Goal: Obtain resource: Download file/media

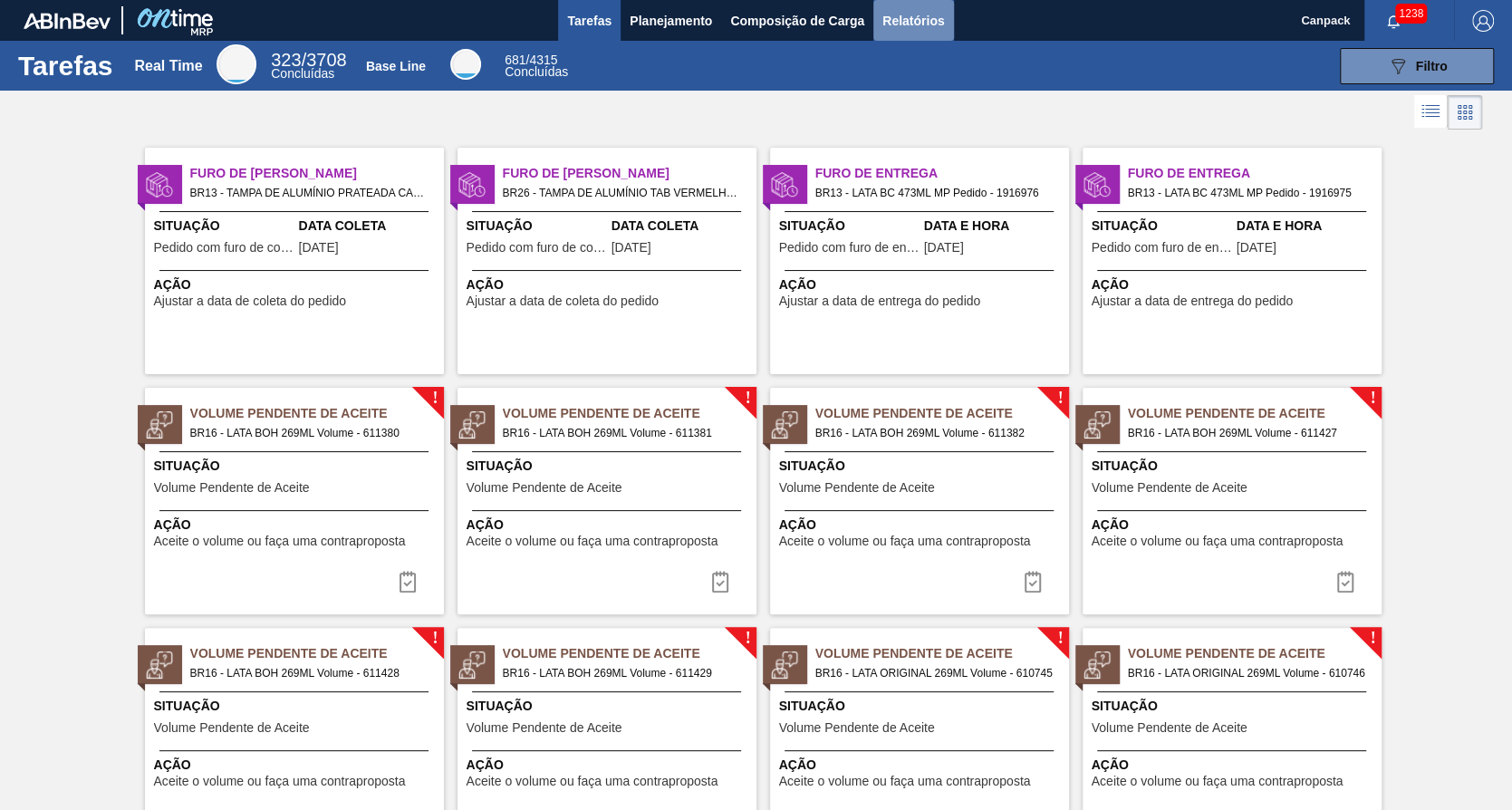
click at [924, 14] on span "Relatórios" at bounding box center [913, 21] width 62 height 22
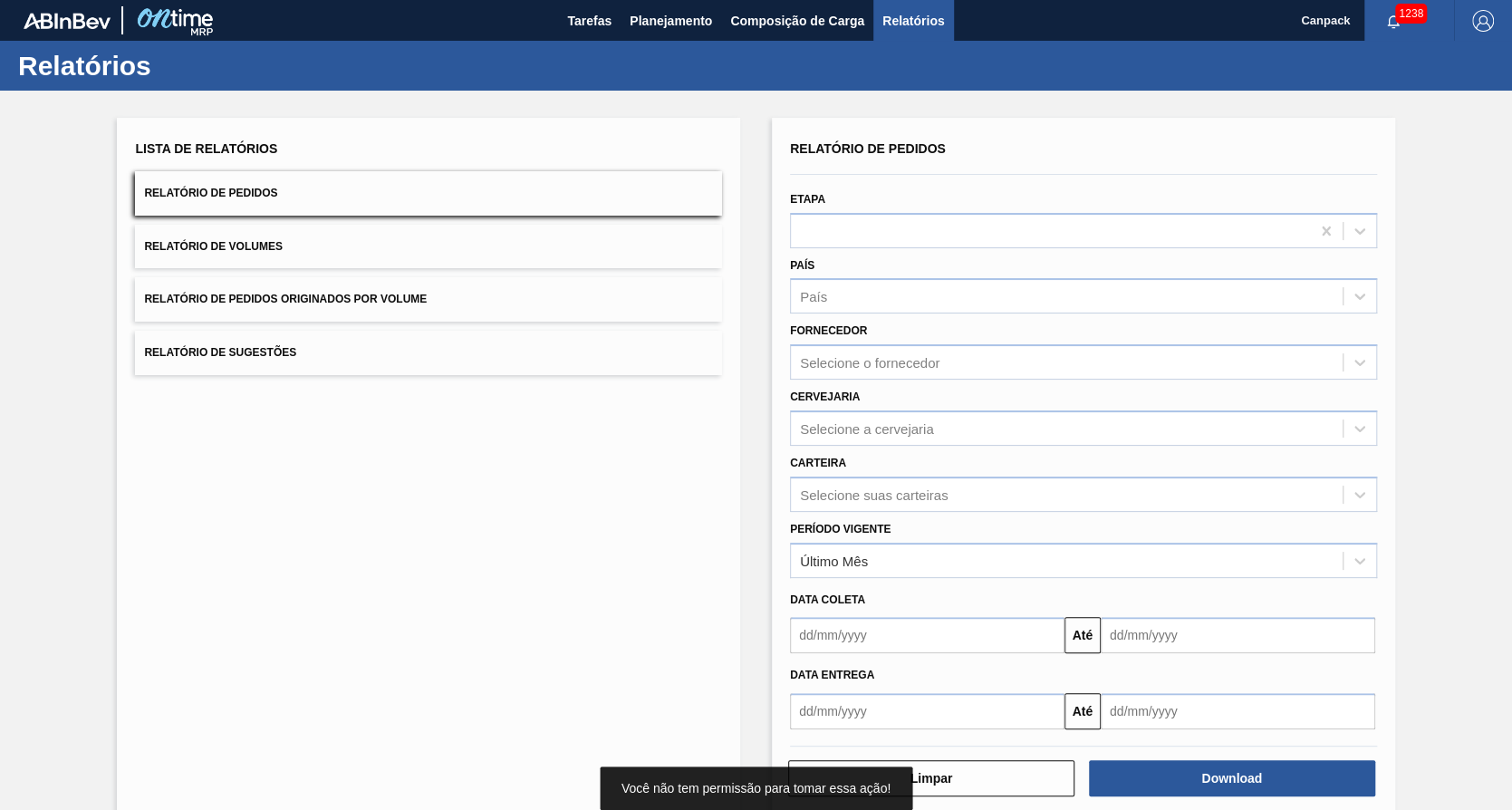
click at [881, 645] on input "text" at bounding box center [927, 635] width 274 height 36
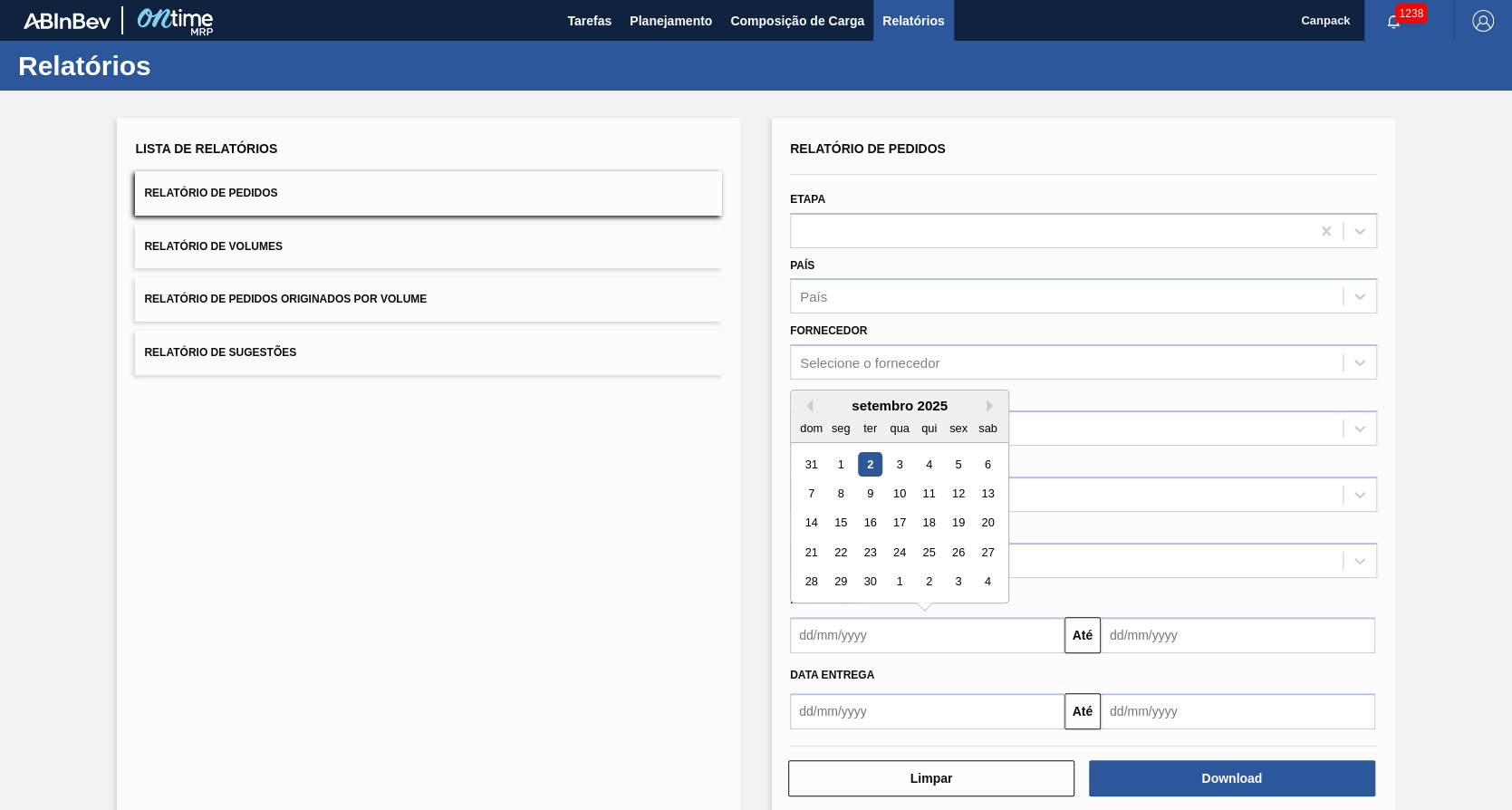
click at [872, 458] on div "2" at bounding box center [870, 465] width 25 height 25
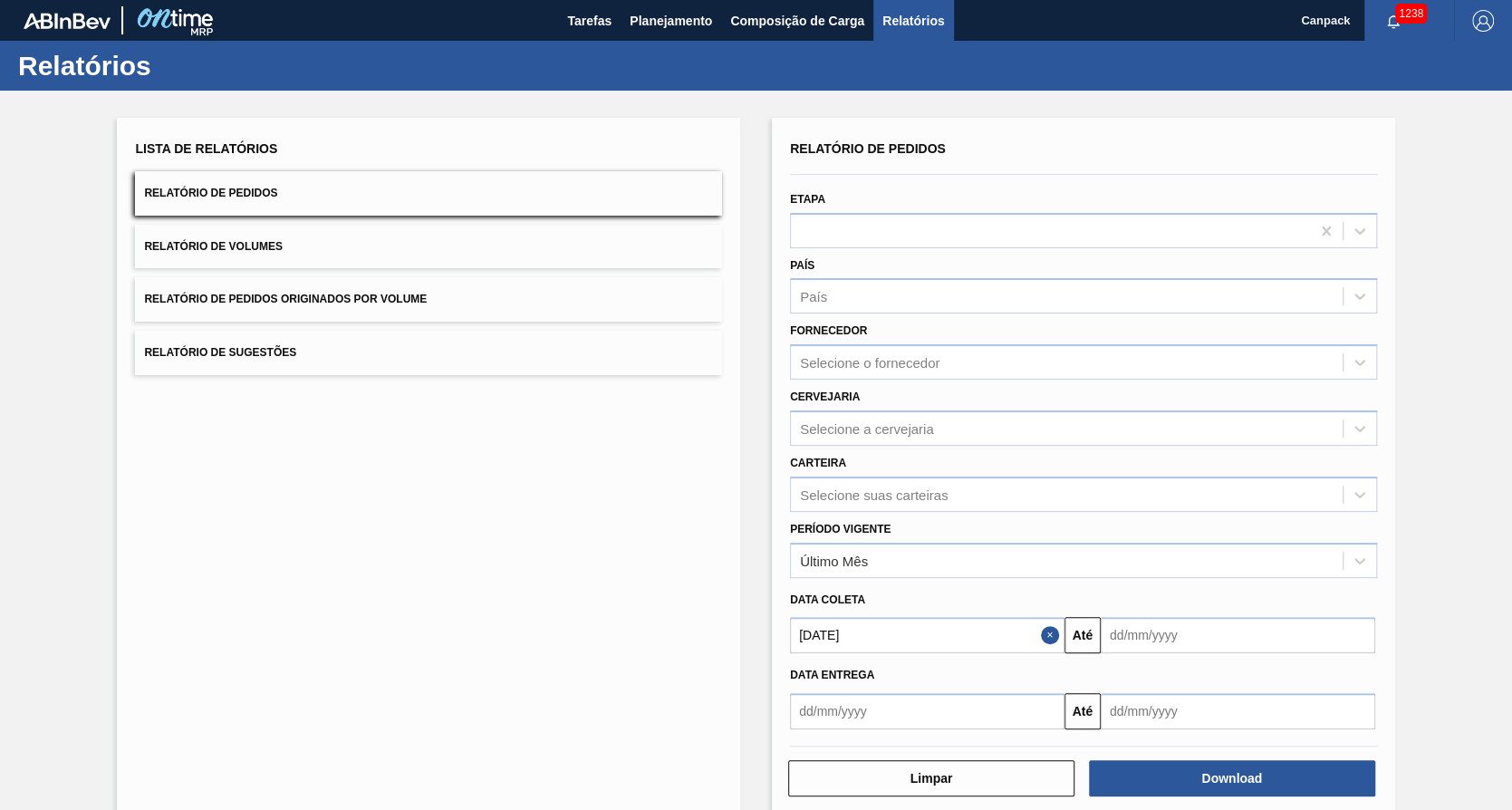
type input "[DATE]"
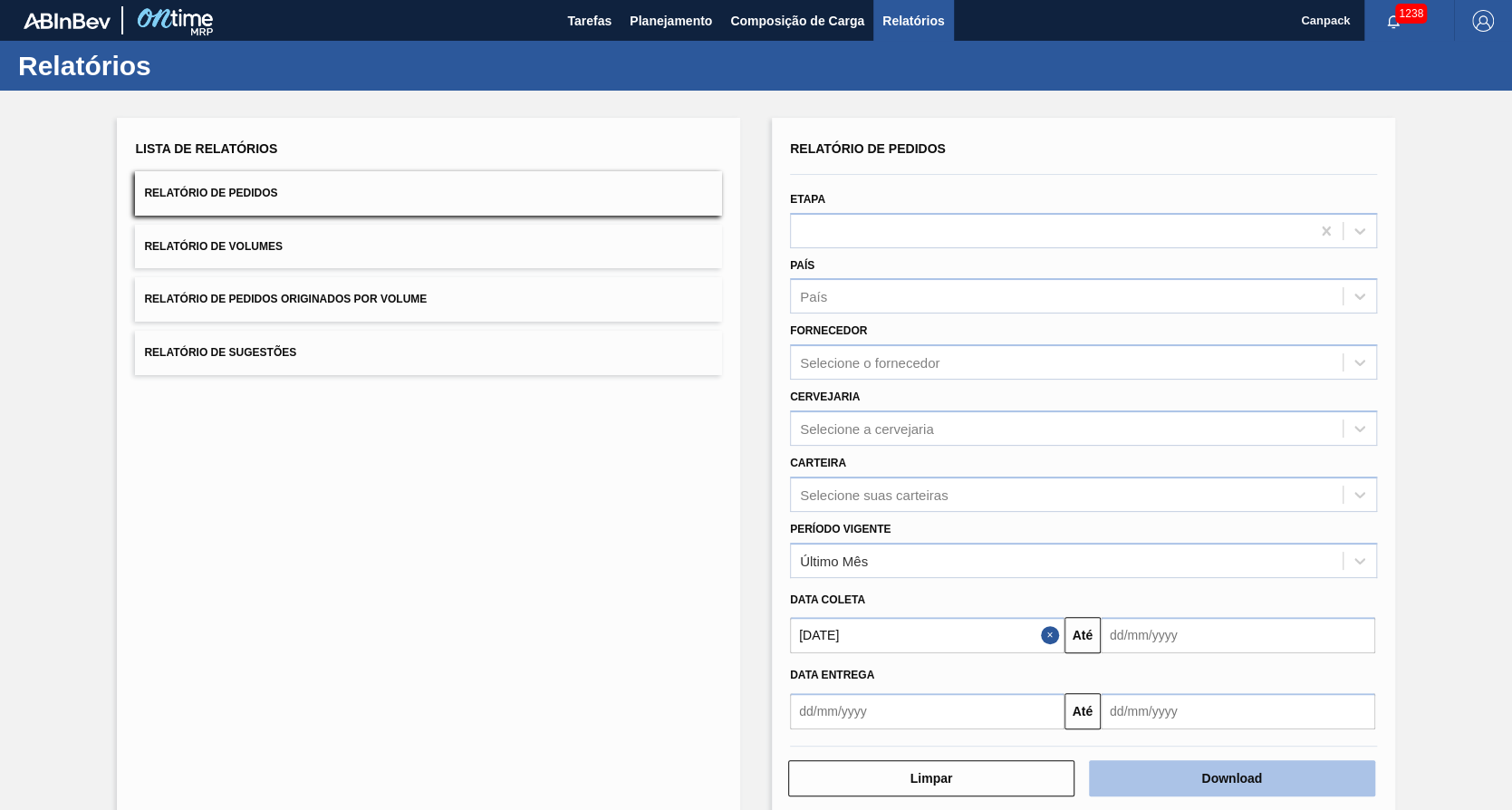
drag, startPoint x: 1202, startPoint y: 800, endPoint x: 1202, endPoint y: 787, distance: 13.0
click at [1202, 797] on div "Relatório de Pedidos Etapa País País Fornecedor Selecione o fornecedor Cervejar…" at bounding box center [1083, 467] width 623 height 699
click at [1210, 771] on button "Download" at bounding box center [1232, 778] width 286 height 36
